Goal: Complete application form

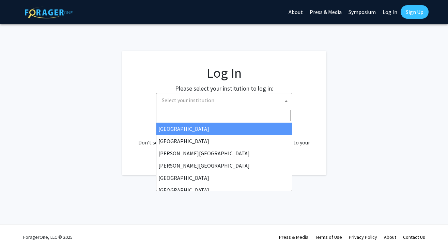
click at [255, 95] on span "Select your institution" at bounding box center [225, 100] width 133 height 14
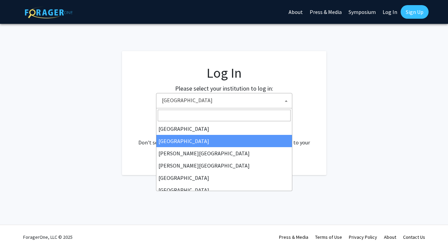
click at [179, 103] on span "[GEOGRAPHIC_DATA]" at bounding box center [225, 100] width 133 height 14
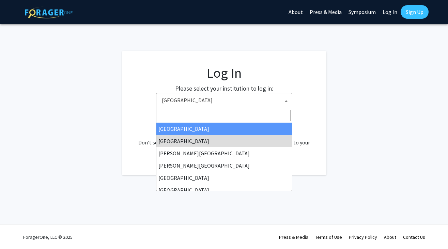
select select "34"
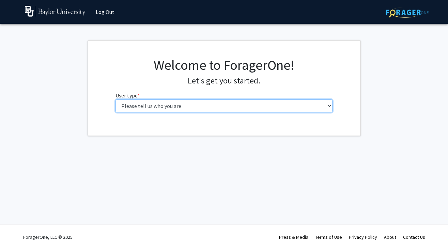
click at [244, 106] on select "Please tell us who you are Undergraduate Student Master's Student Doctoral Cand…" at bounding box center [224, 105] width 217 height 13
select select "1: undergrad"
click at [116, 99] on select "Please tell us who you are Undergraduate Student Master's Student Doctoral Cand…" at bounding box center [224, 105] width 217 height 13
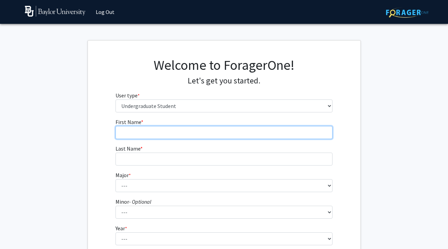
click at [272, 137] on input "First Name * required" at bounding box center [224, 132] width 217 height 13
type input "[PERSON_NAME]"
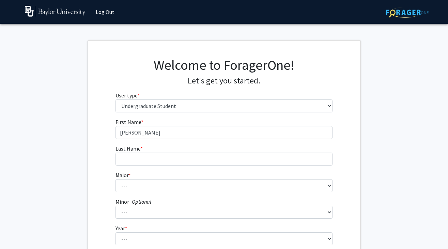
type input "Arantes"
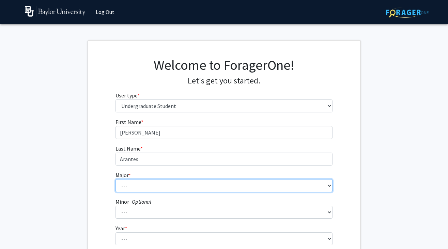
click at [218, 185] on select "--- Accounting American Studies Anthropology Apparel Design & Product Developme…" at bounding box center [224, 185] width 217 height 13
select select "85: 2750"
click at [116, 179] on select "--- Accounting American Studies Anthropology Apparel Design & Product Developme…" at bounding box center [224, 185] width 217 height 13
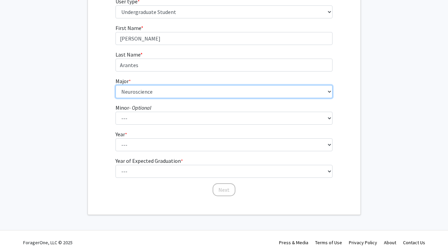
scroll to position [99, 0]
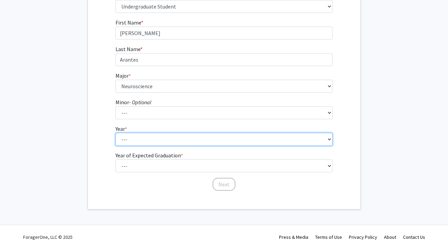
click at [213, 140] on select "--- First-year Sophomore Junior Senior Postbaccalaureate Certificate" at bounding box center [224, 139] width 217 height 13
select select "1: first-year"
click at [116, 133] on select "--- First-year Sophomore Junior Senior Postbaccalaureate Certificate" at bounding box center [224, 139] width 217 height 13
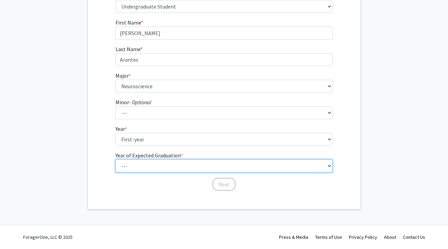
click at [210, 166] on select "--- 2025 2026 2027 2028 2029 2030 2031 2032 2033 2034" at bounding box center [224, 165] width 217 height 13
select select "5: 2029"
click at [116, 159] on select "--- 2025 2026 2027 2028 2029 2030 2031 2032 2033 2034" at bounding box center [224, 165] width 217 height 13
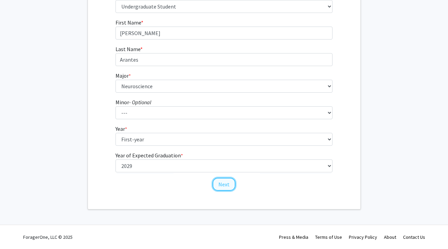
click at [223, 185] on button "Next" at bounding box center [224, 184] width 23 height 13
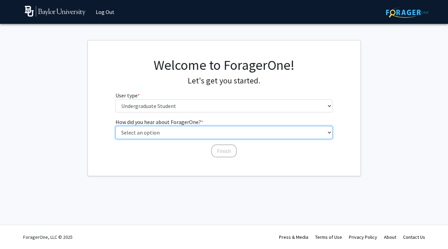
click at [224, 137] on select "Select an option Peer/student recommendation Faculty/staff recommendation Unive…" at bounding box center [224, 132] width 217 height 13
select select "3: university_website"
click at [116, 126] on select "Select an option Peer/student recommendation Faculty/staff recommendation Unive…" at bounding box center [224, 132] width 217 height 13
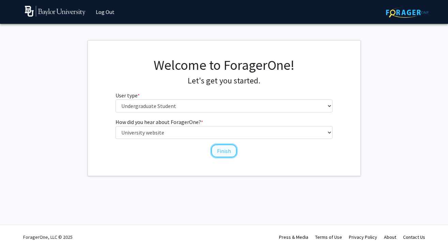
click at [220, 153] on button "Finish" at bounding box center [224, 150] width 26 height 13
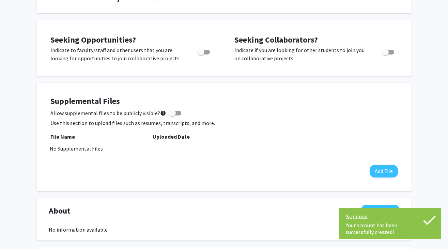
scroll to position [83, 0]
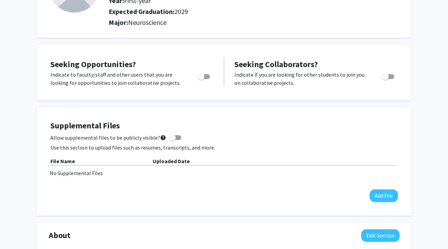
click at [204, 77] on span "Toggle" at bounding box center [201, 76] width 7 height 7
click at [201, 79] on input "Are you actively seeking opportunities?" at bounding box center [201, 79] width 0 height 0
checkbox input "true"
click at [386, 78] on span "Toggle" at bounding box center [385, 76] width 7 height 7
click at [385, 79] on input "Would you like to receive other student requests to work with you?" at bounding box center [385, 79] width 0 height 0
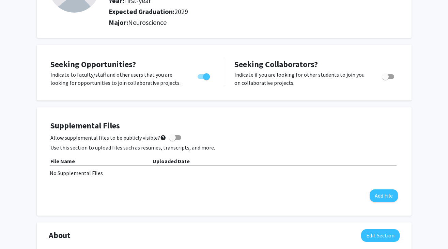
checkbox input "true"
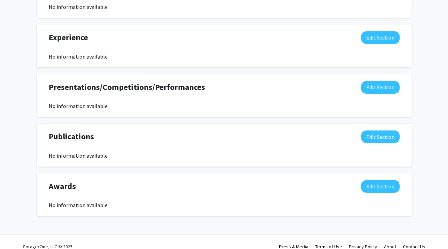
scroll to position [390, 0]
